Goal: Use online tool/utility: Utilize a website feature to perform a specific function

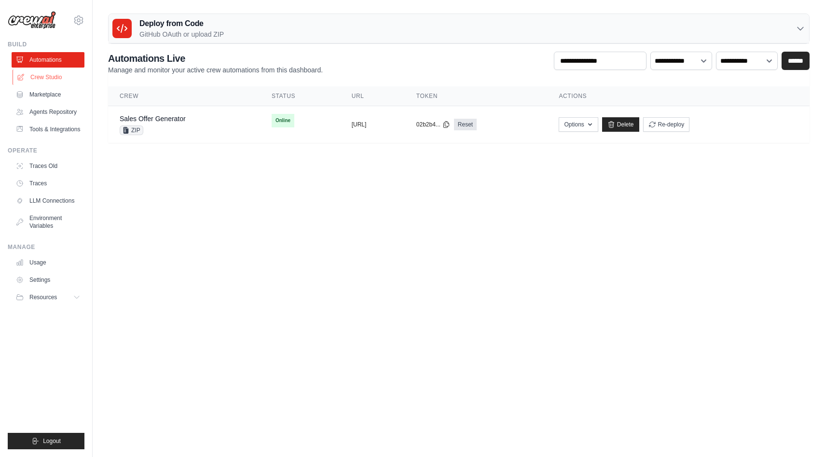
click at [51, 82] on link "Crew Studio" at bounding box center [49, 76] width 73 height 15
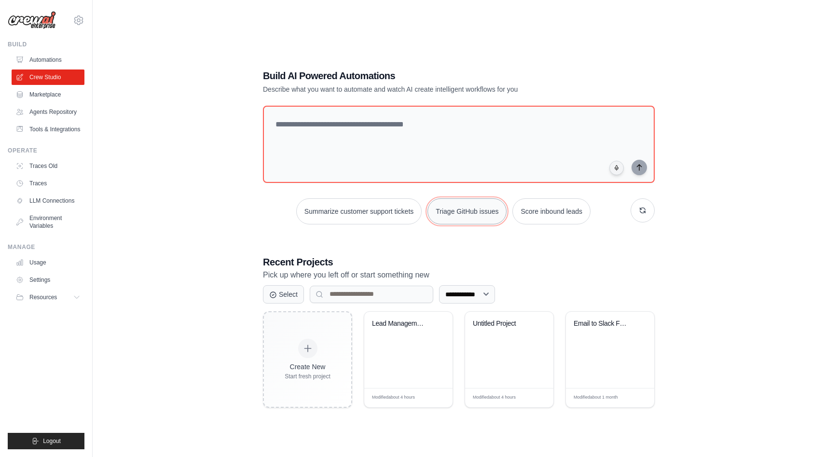
click at [464, 198] on button "Triage GitHub issues" at bounding box center [466, 211] width 79 height 26
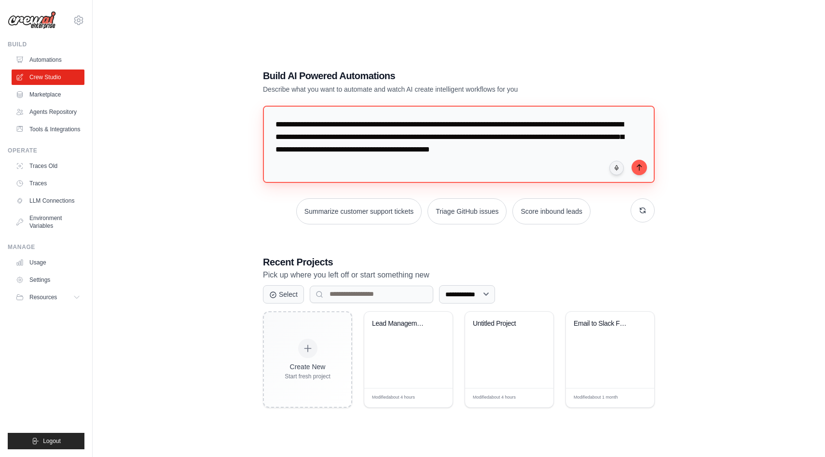
drag, startPoint x: 538, startPoint y: 167, endPoint x: 228, endPoint y: 115, distance: 314.4
click at [228, 115] on div "**********" at bounding box center [458, 238] width 701 height 457
type textarea "**********"
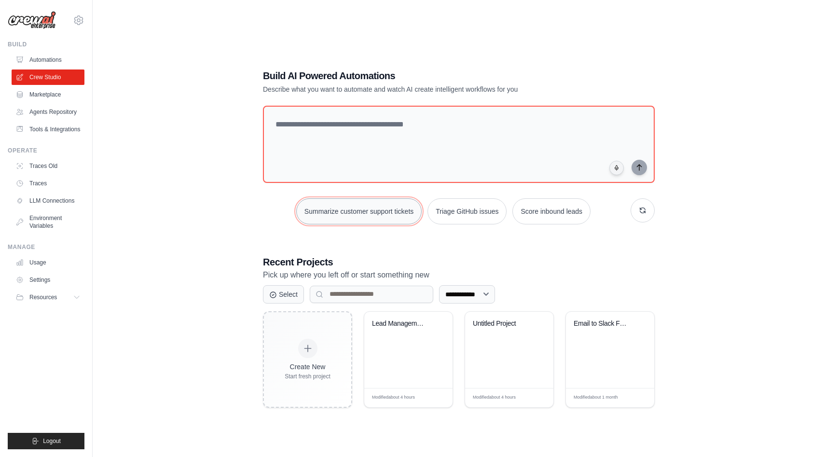
click at [374, 212] on button "Summarize customer support tickets" at bounding box center [358, 211] width 125 height 26
click at [480, 213] on button "Triage GitHub issues" at bounding box center [466, 211] width 79 height 26
click at [540, 210] on button "Score inbound leads" at bounding box center [551, 211] width 78 height 26
click at [396, 218] on button "Summarize customer support tickets" at bounding box center [358, 211] width 125 height 26
click at [640, 167] on icon "submit" at bounding box center [639, 167] width 8 height 8
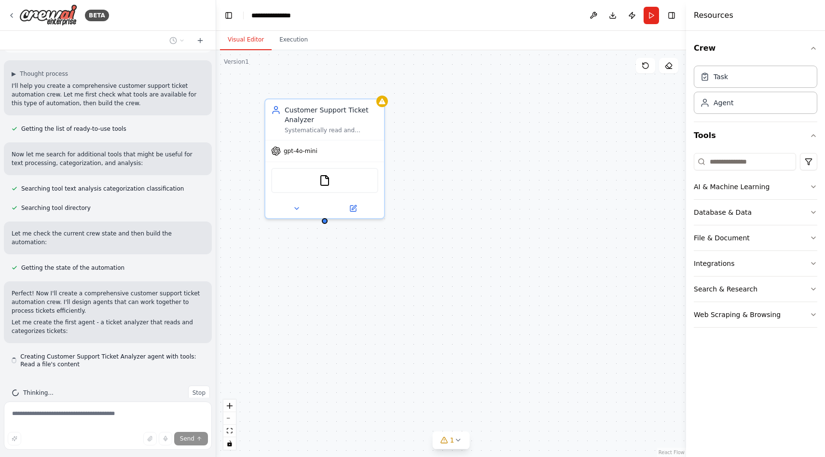
scroll to position [73, 0]
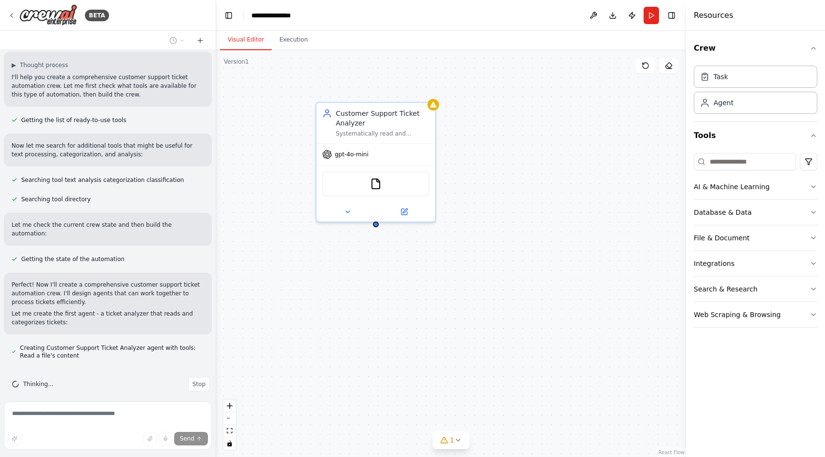
drag, startPoint x: 478, startPoint y: 157, endPoint x: 530, endPoint y: 163, distance: 52.5
click at [529, 162] on div "Customer Support Ticket Analyzer Systematically read and analyze customer suppo…" at bounding box center [451, 253] width 470 height 406
